Goal: Check status: Check status

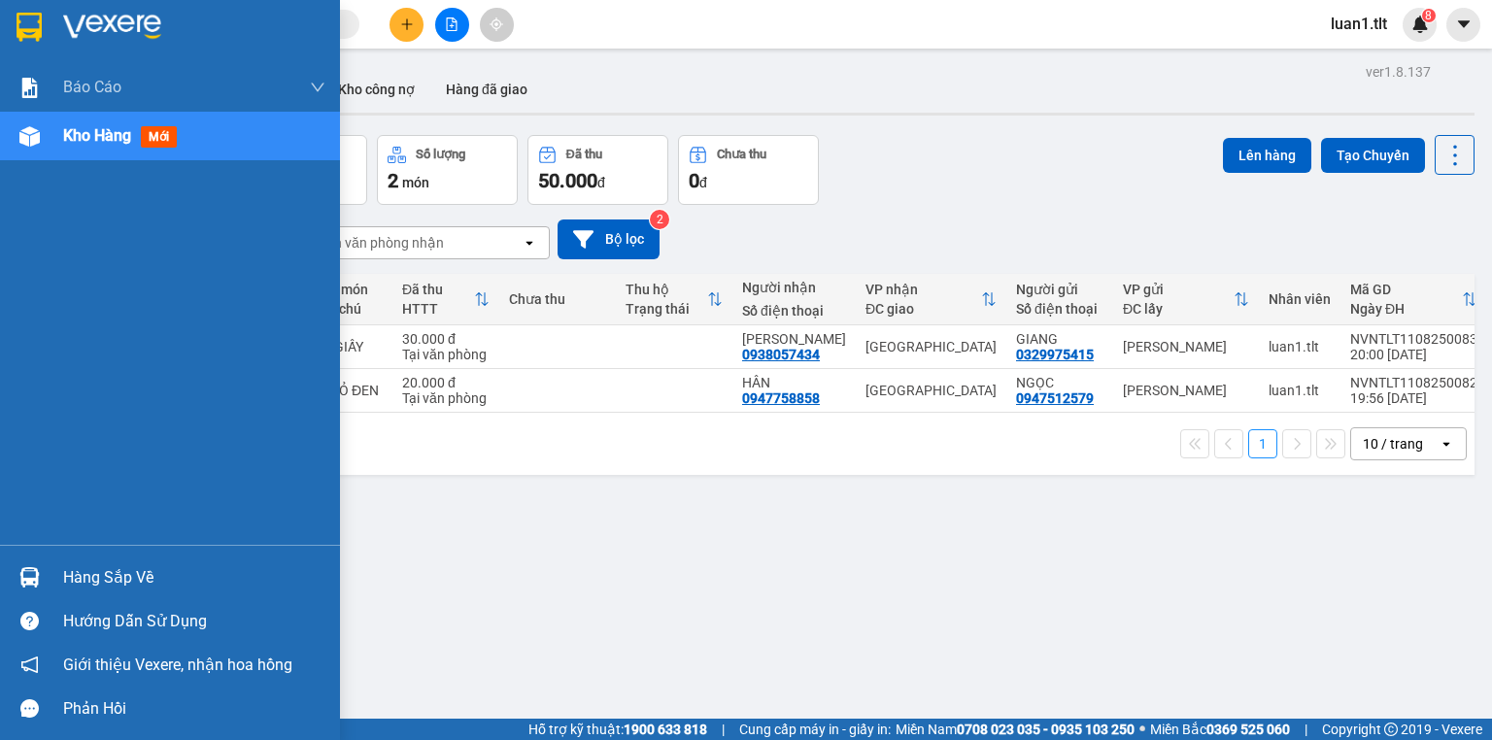
click at [551, 540] on div "ver 1.8.137 Kho gửi Trên xe Kho nhận Kho công nợ Hàng đã giao Đơn hàng 2 đơn Kh…" at bounding box center [775, 428] width 1414 height 740
click at [119, 595] on div "Hàng sắp về" at bounding box center [170, 578] width 340 height 44
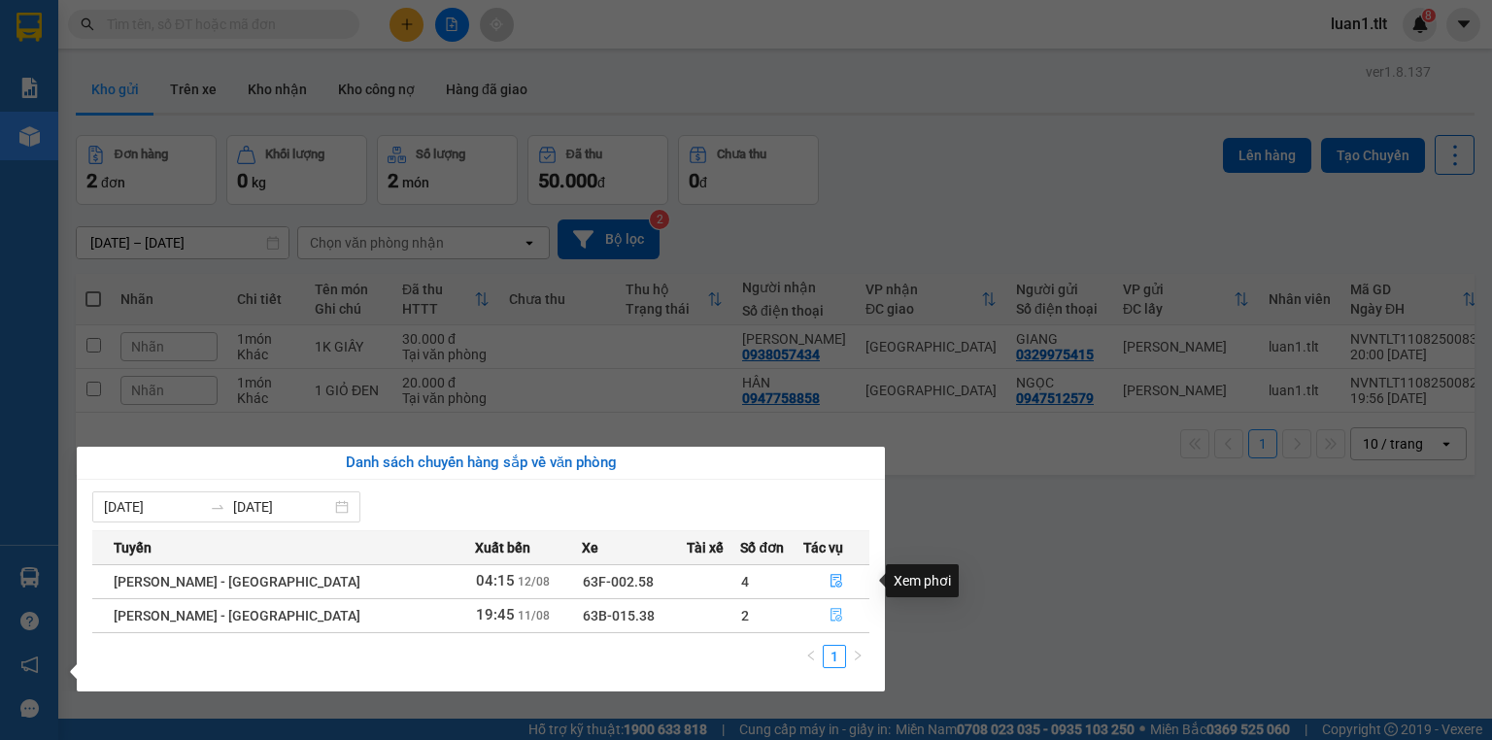
click at [833, 611] on icon "file-done" at bounding box center [837, 616] width 12 height 14
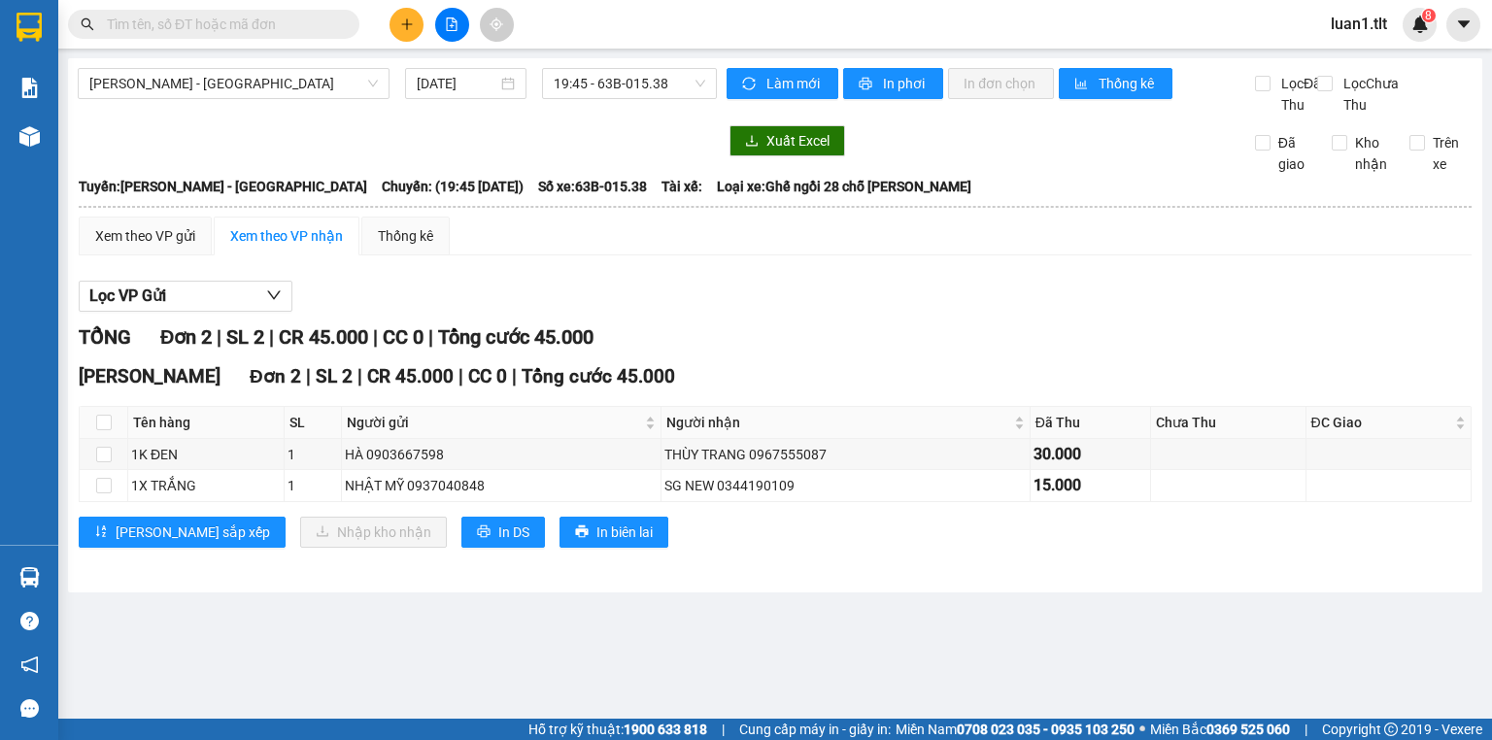
click at [841, 333] on div "Lọc VP Gửi TỔNG Đơn 2 | SL 2 | CR 45.000 | CC 0 | Tổng cước 45.000 [PERSON_NAM…" at bounding box center [775, 421] width 1393 height 301
click at [79, 561] on div "[PERSON_NAME] 2 | SL 2 | CR 45.000 | CC 0 | Tổng cước 45.000 Tên hàng SL Người …" at bounding box center [775, 461] width 1393 height 199
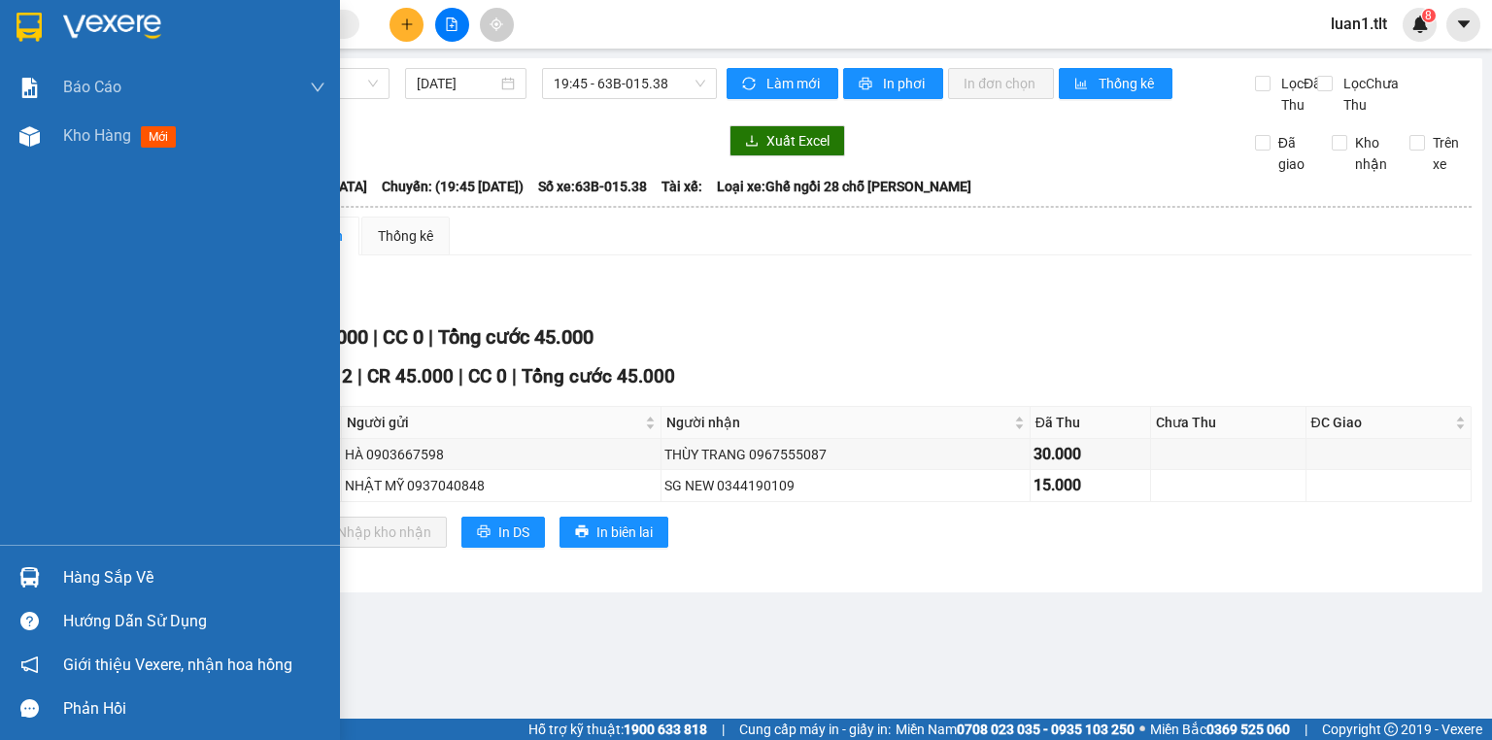
click at [78, 582] on div "Hàng sắp về" at bounding box center [194, 577] width 262 height 29
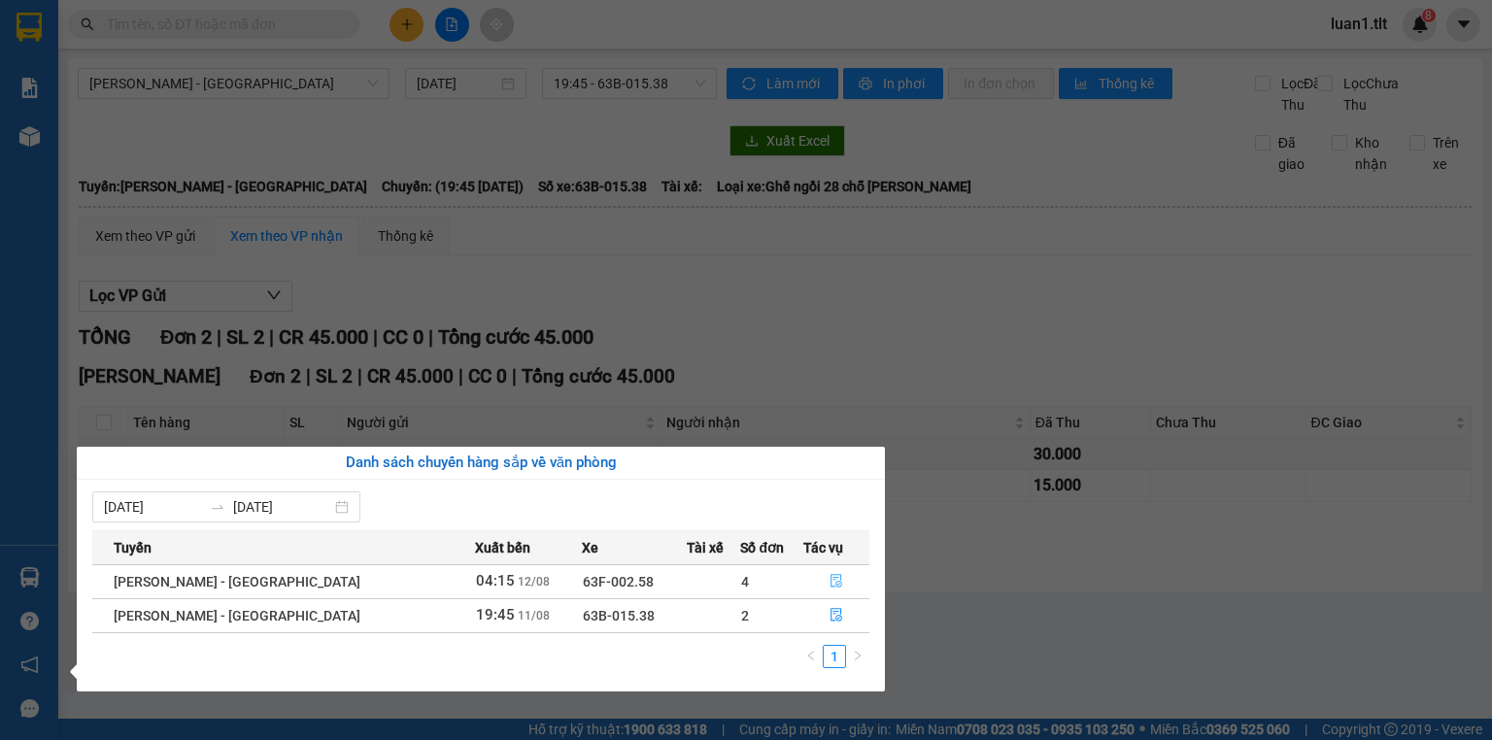
click at [836, 575] on button "button" at bounding box center [836, 581] width 64 height 31
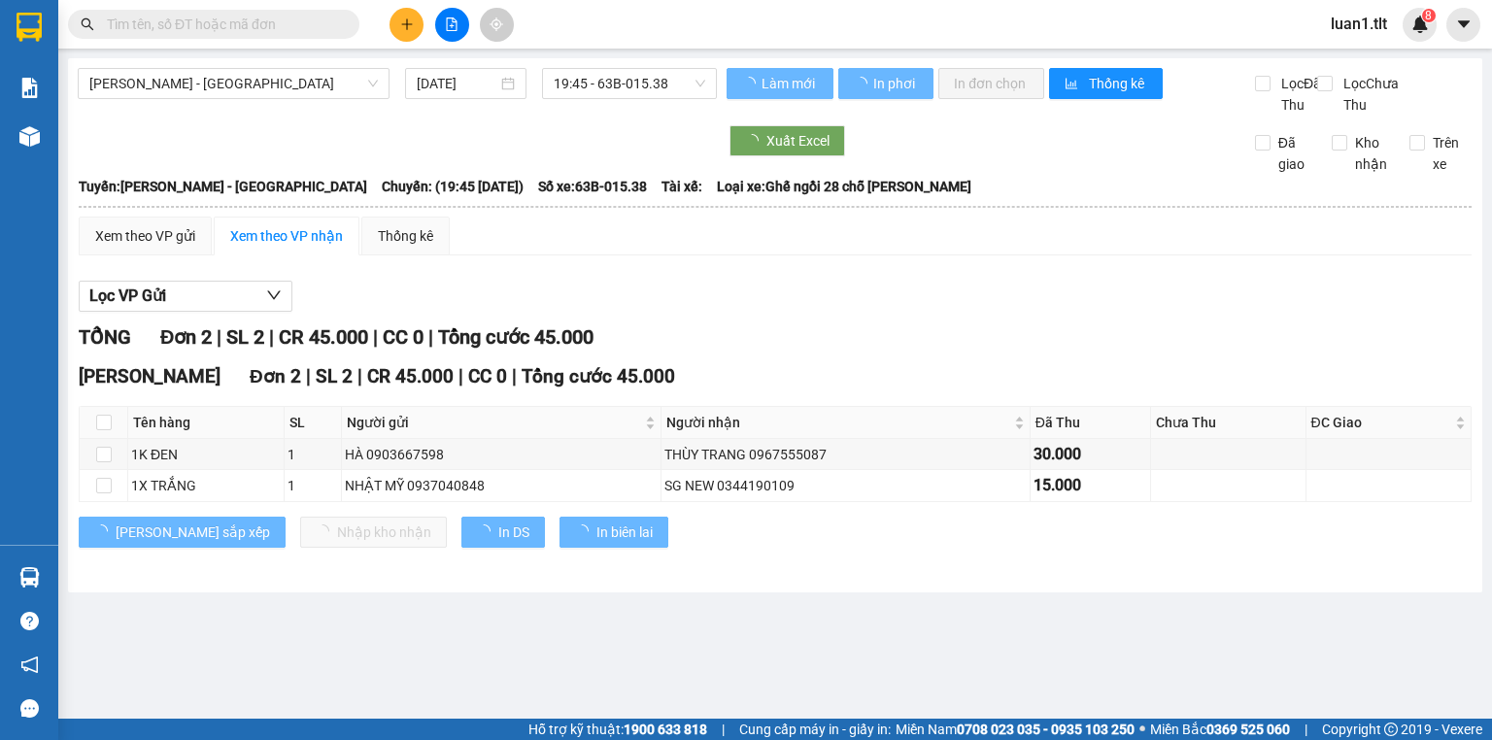
type input "[DATE]"
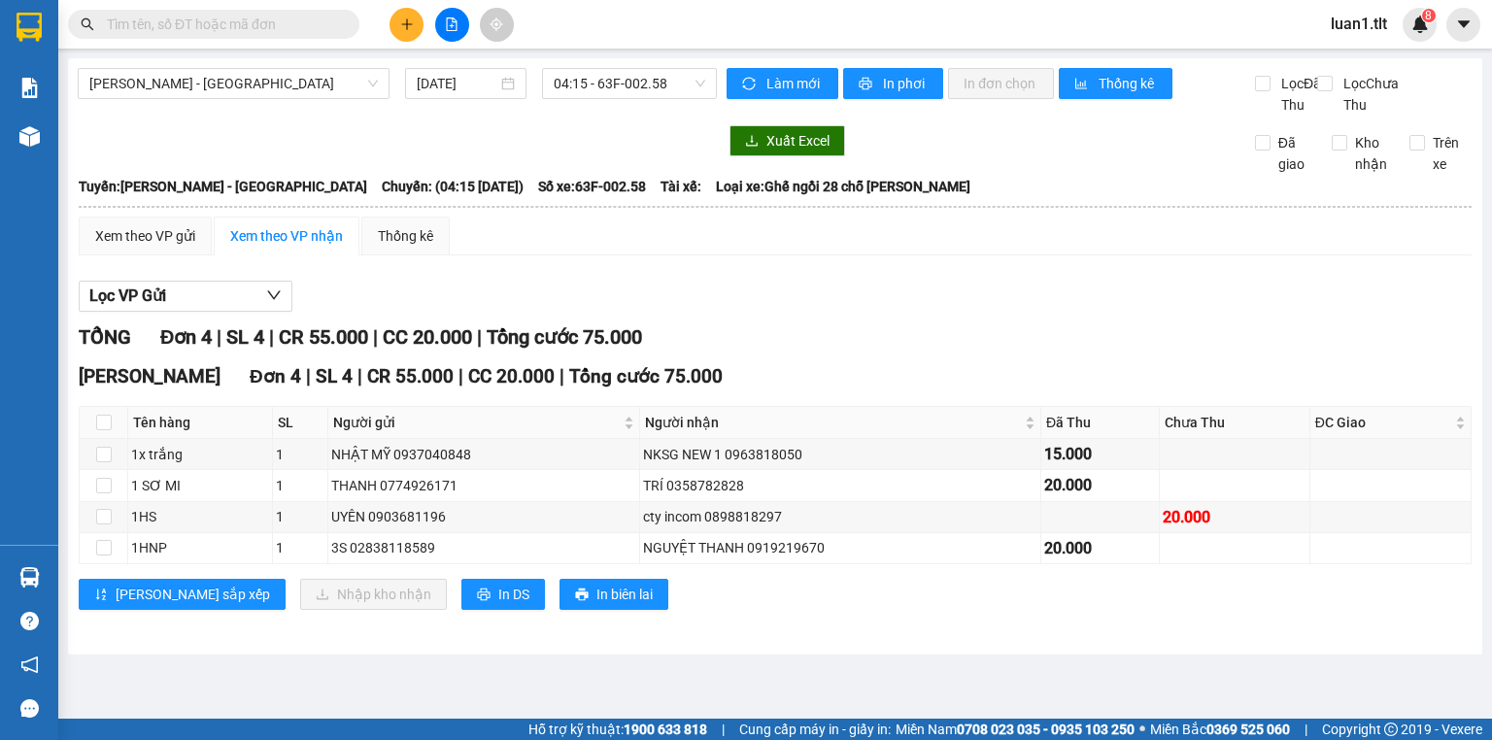
click at [941, 353] on div "TỔNG Đơn 4 | SL 4 | CR 55.000 | CC 20.000 | Tổng cước 75.000" at bounding box center [775, 338] width 1393 height 30
click at [937, 353] on div "TỔNG Đơn 4 | SL 4 | CR 55.000 | CC 20.000 | Tổng cước 75.000" at bounding box center [775, 338] width 1393 height 30
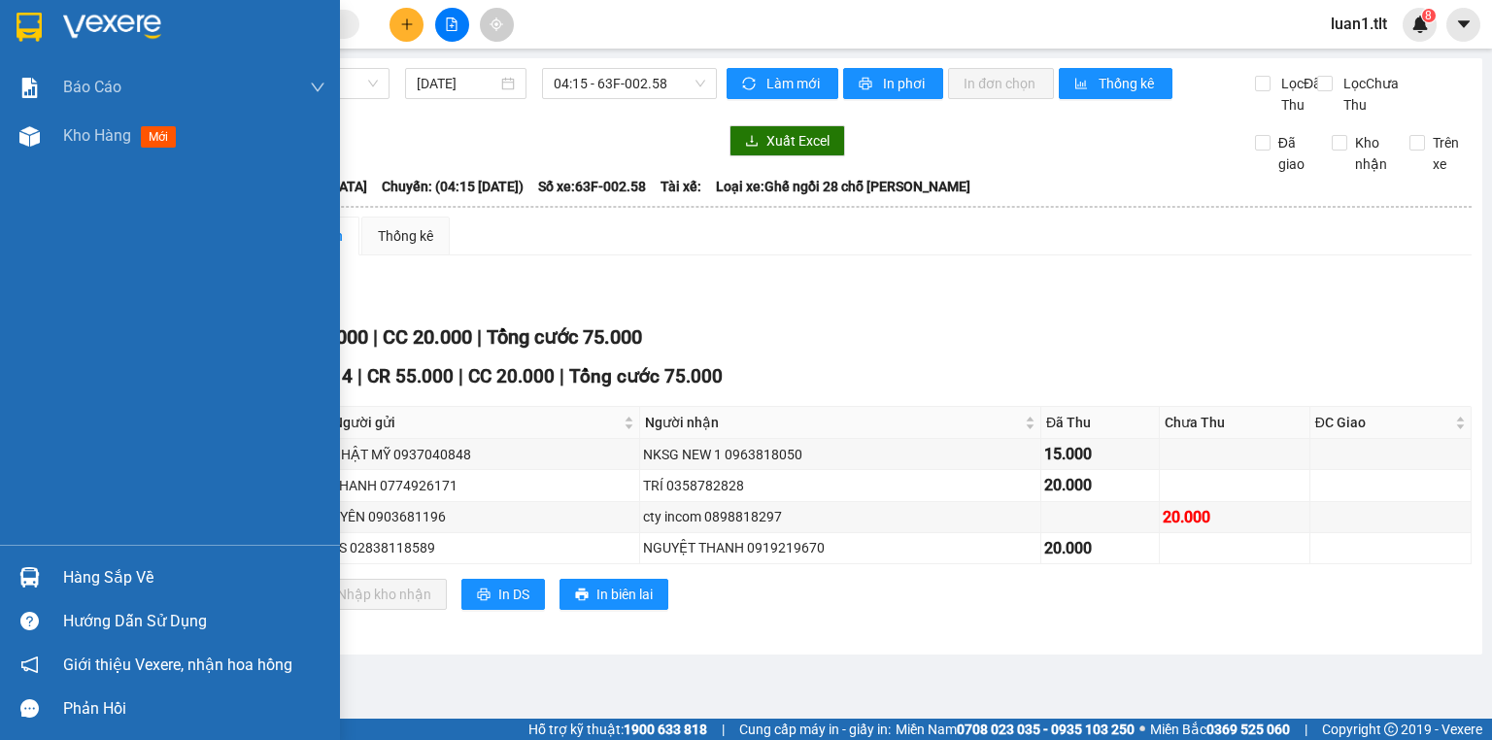
click at [63, 576] on div "Hàng sắp về" at bounding box center [194, 577] width 262 height 29
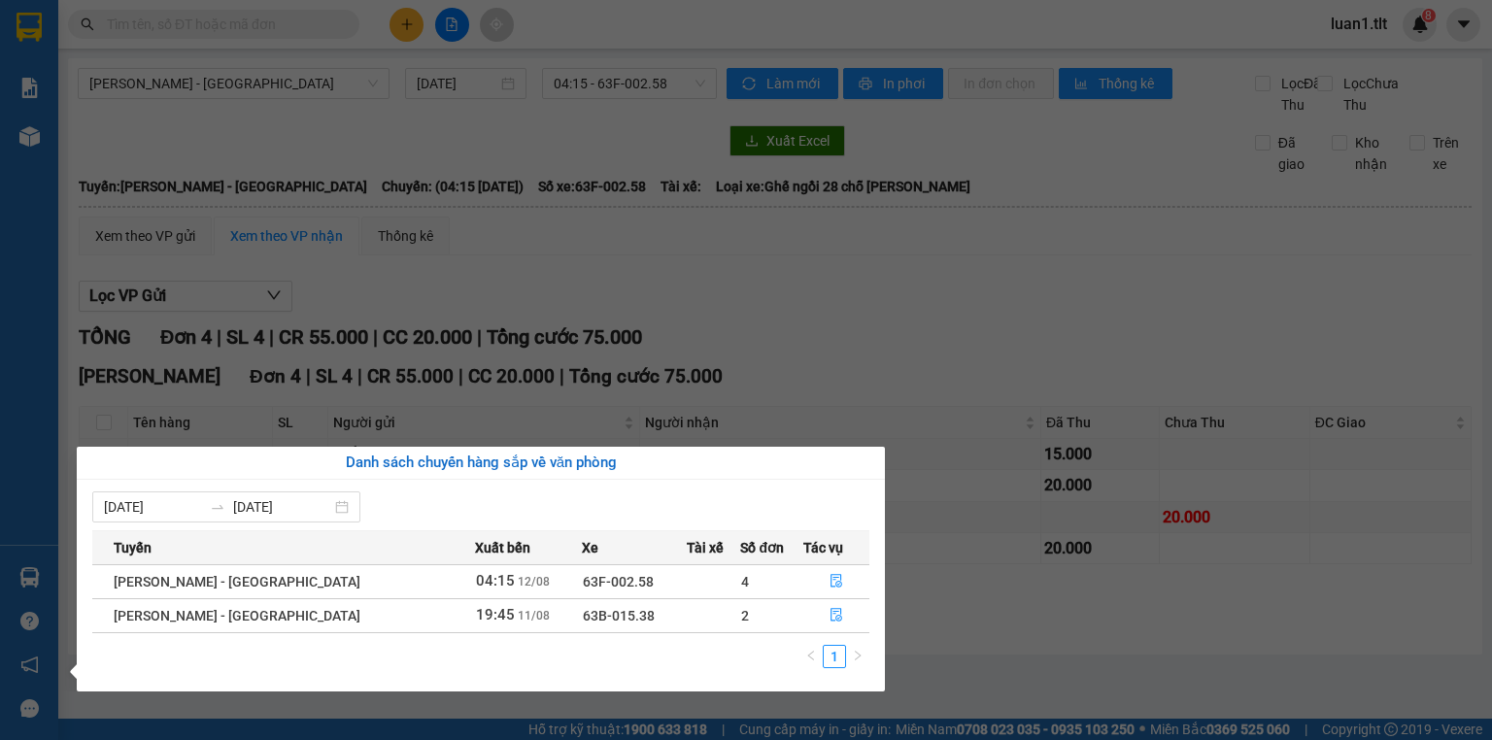
click at [654, 350] on section "Kết quả tìm kiếm ( 0 ) Bộ lọc Ngày tạo đơn gần nhất No Data luan1.tlt 8 Báo cáo…" at bounding box center [746, 370] width 1492 height 740
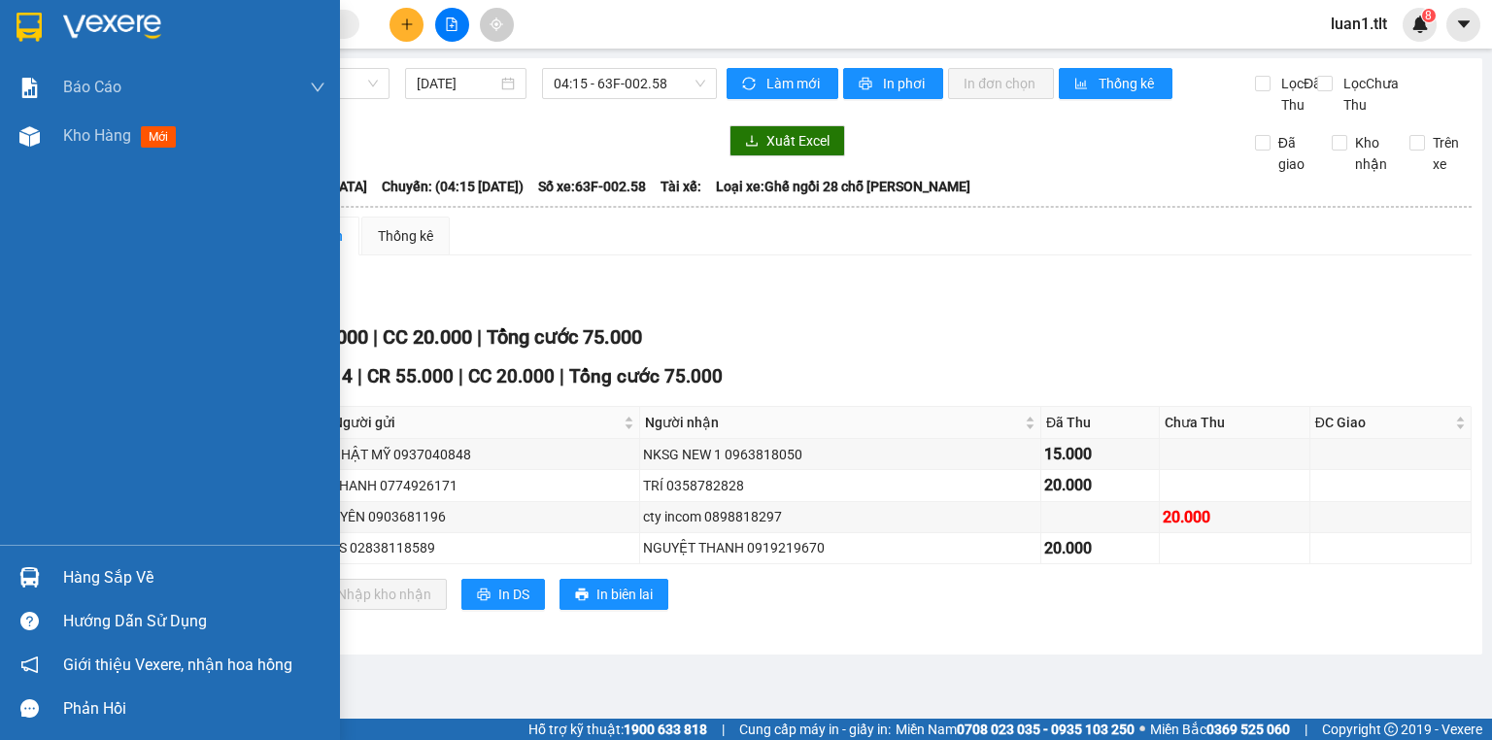
click at [140, 43] on div at bounding box center [170, 31] width 340 height 63
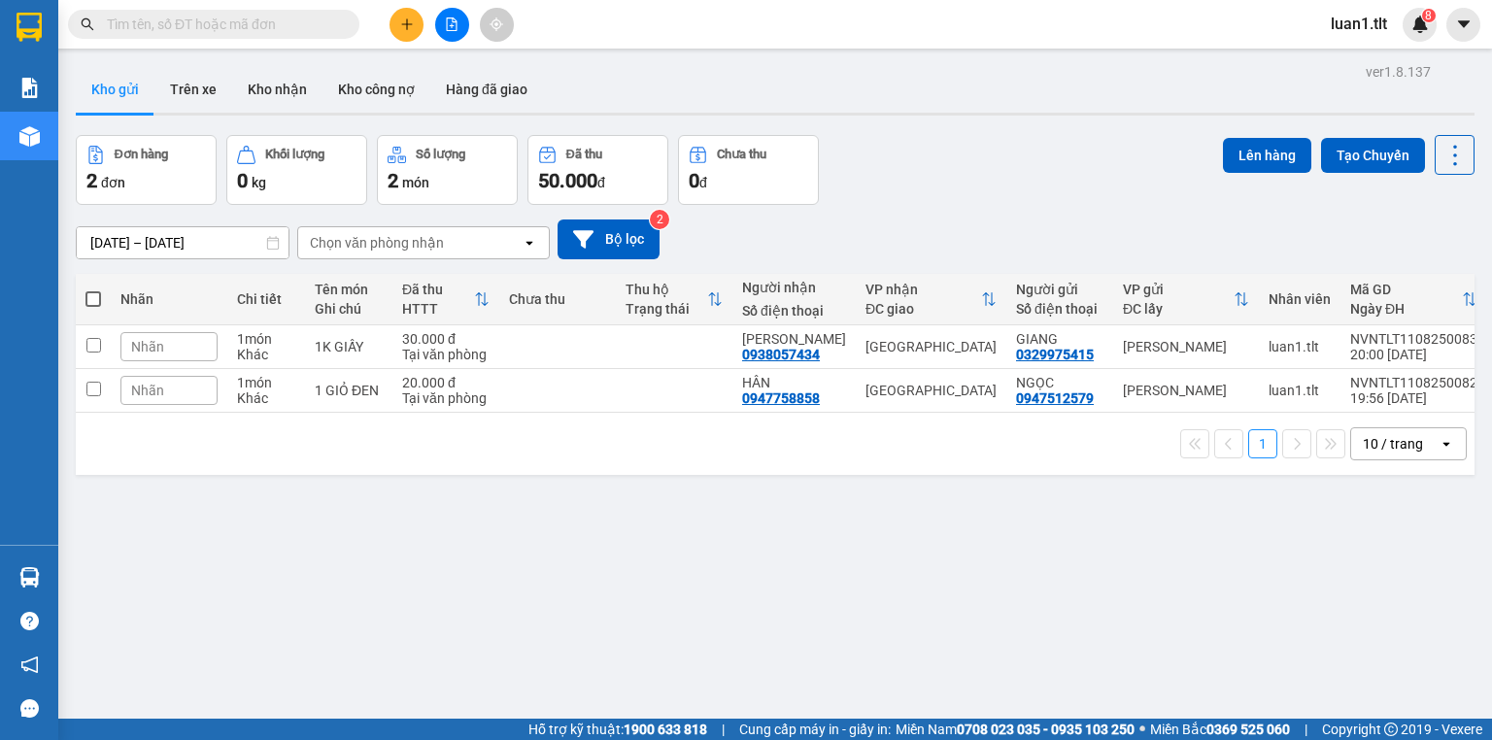
drag, startPoint x: 811, startPoint y: 552, endPoint x: 164, endPoint y: 65, distance: 809.6
click at [812, 551] on div "ver 1.8.137 Kho gửi Trên xe Kho nhận Kho công nợ Hàng đã giao Đơn hàng 2 đơn Kh…" at bounding box center [775, 428] width 1414 height 740
